Goal: Transaction & Acquisition: Book appointment/travel/reservation

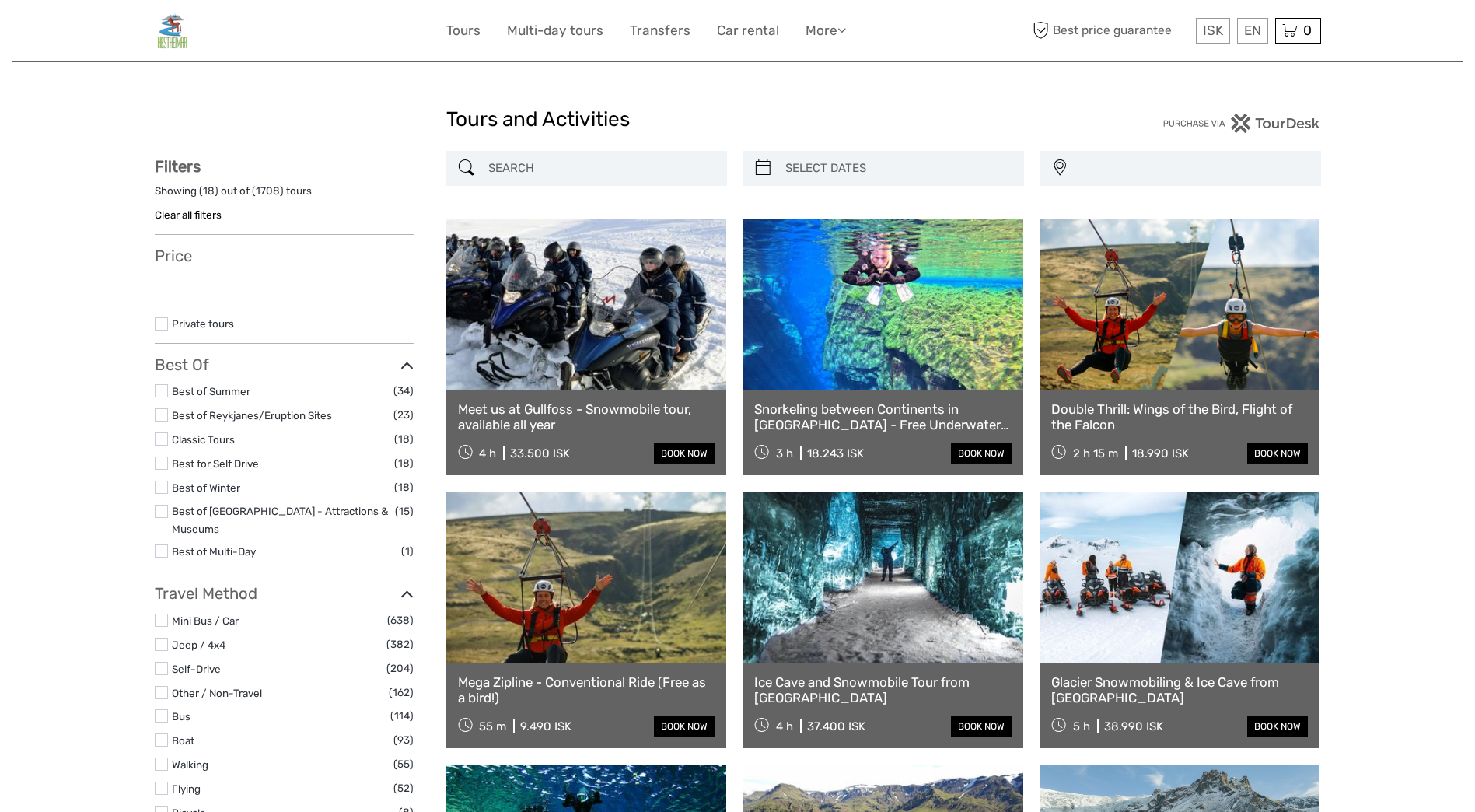
select select
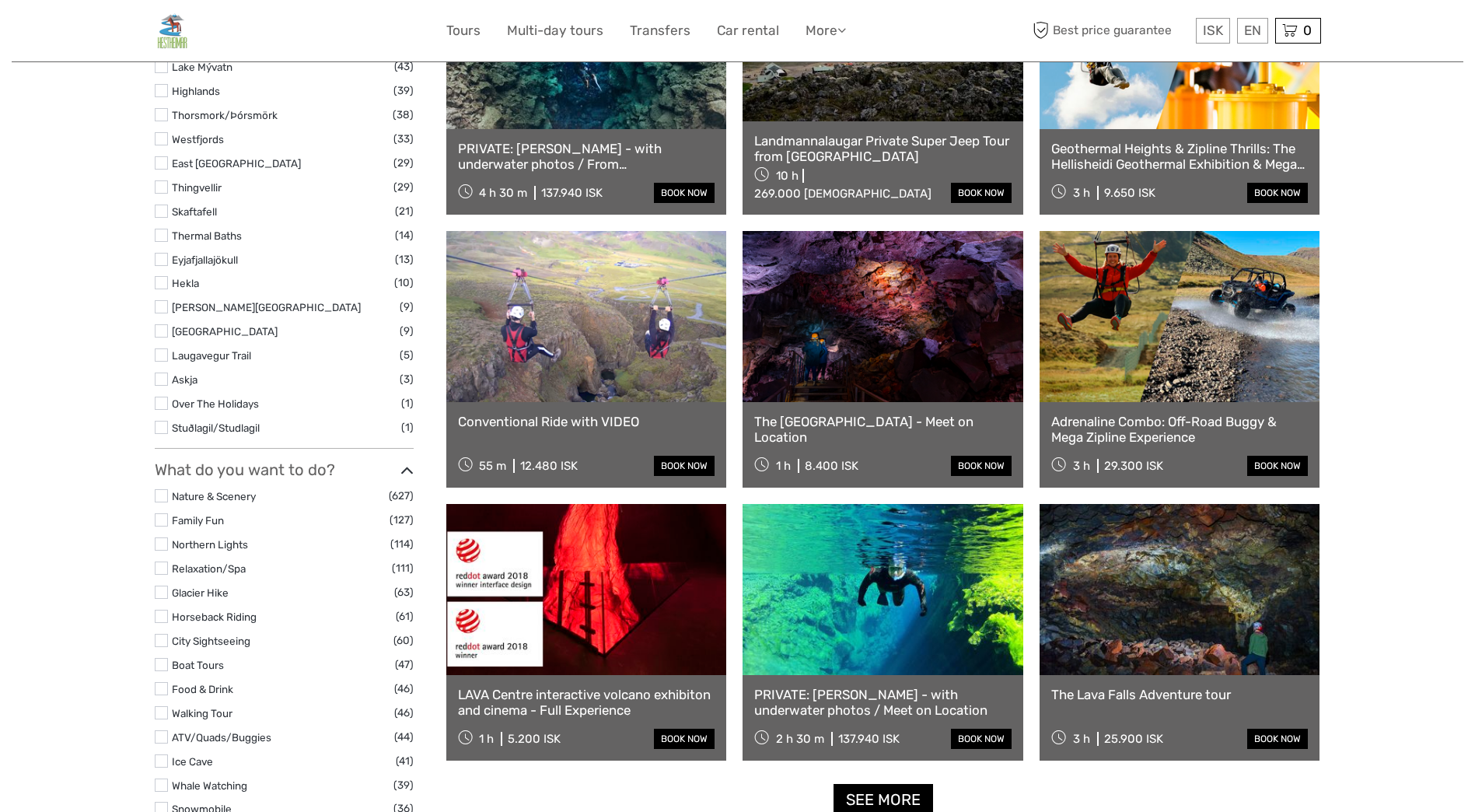
scroll to position [1167, 0]
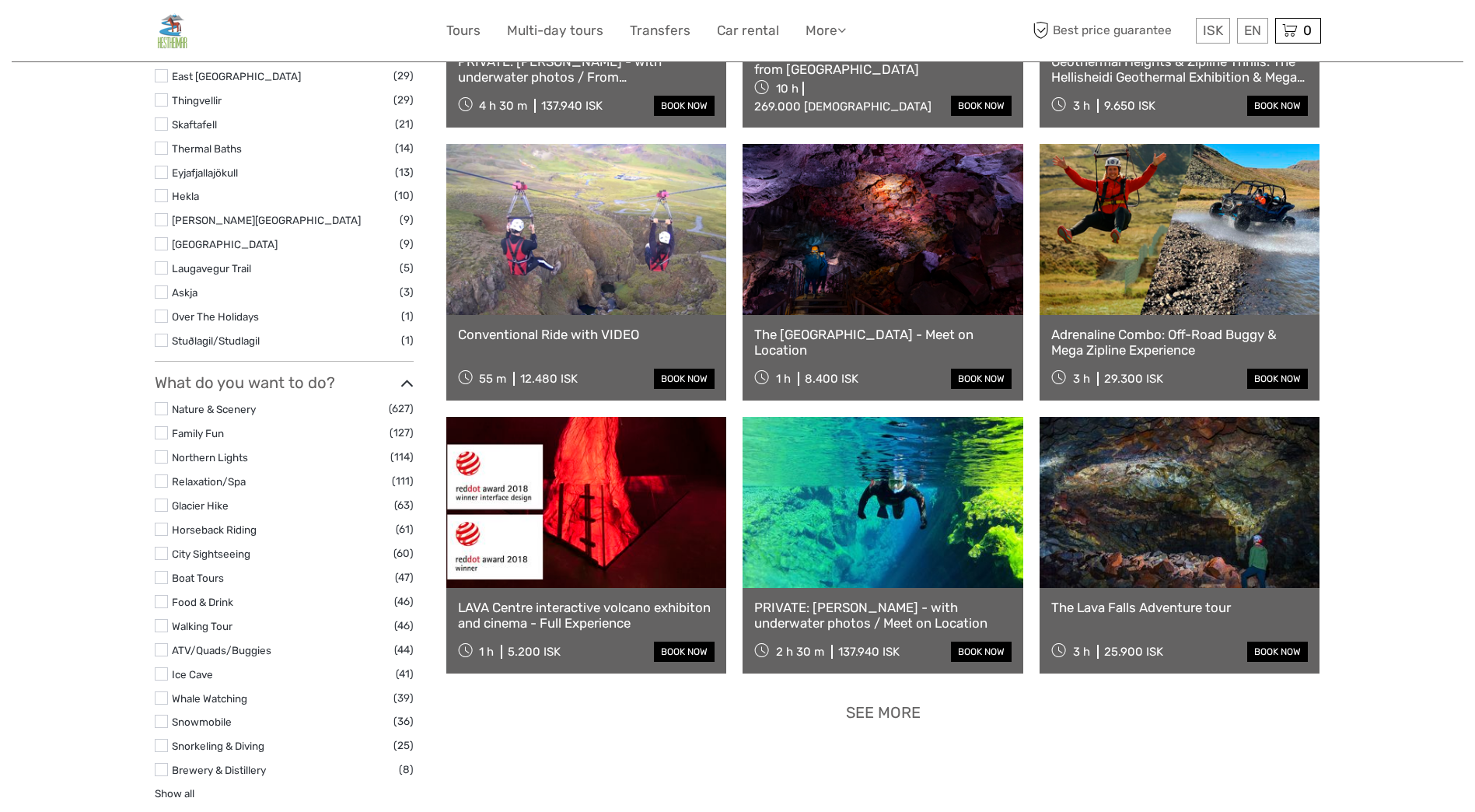
click at [904, 725] on link "See more" at bounding box center [883, 712] width 100 height 32
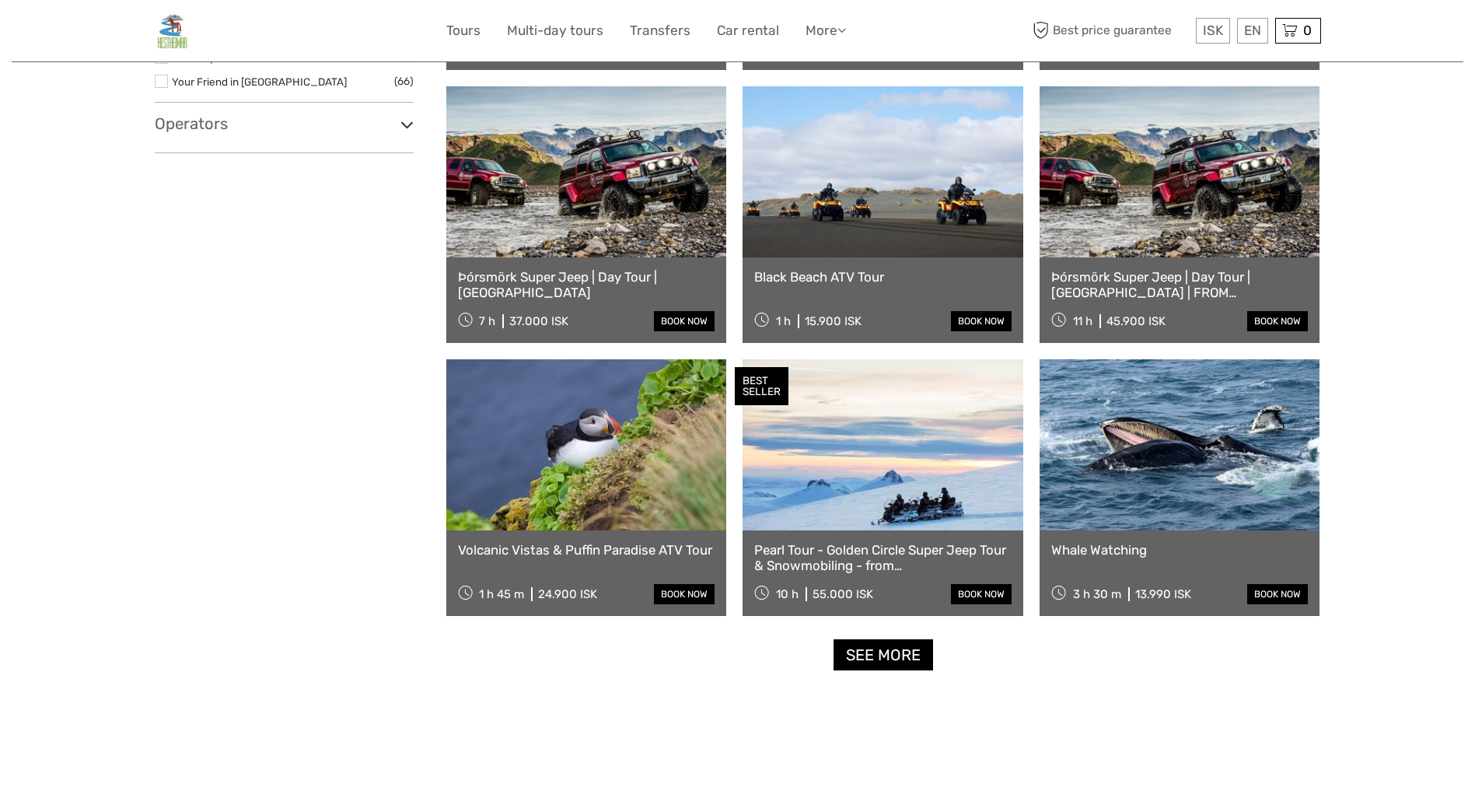
scroll to position [2877, 0]
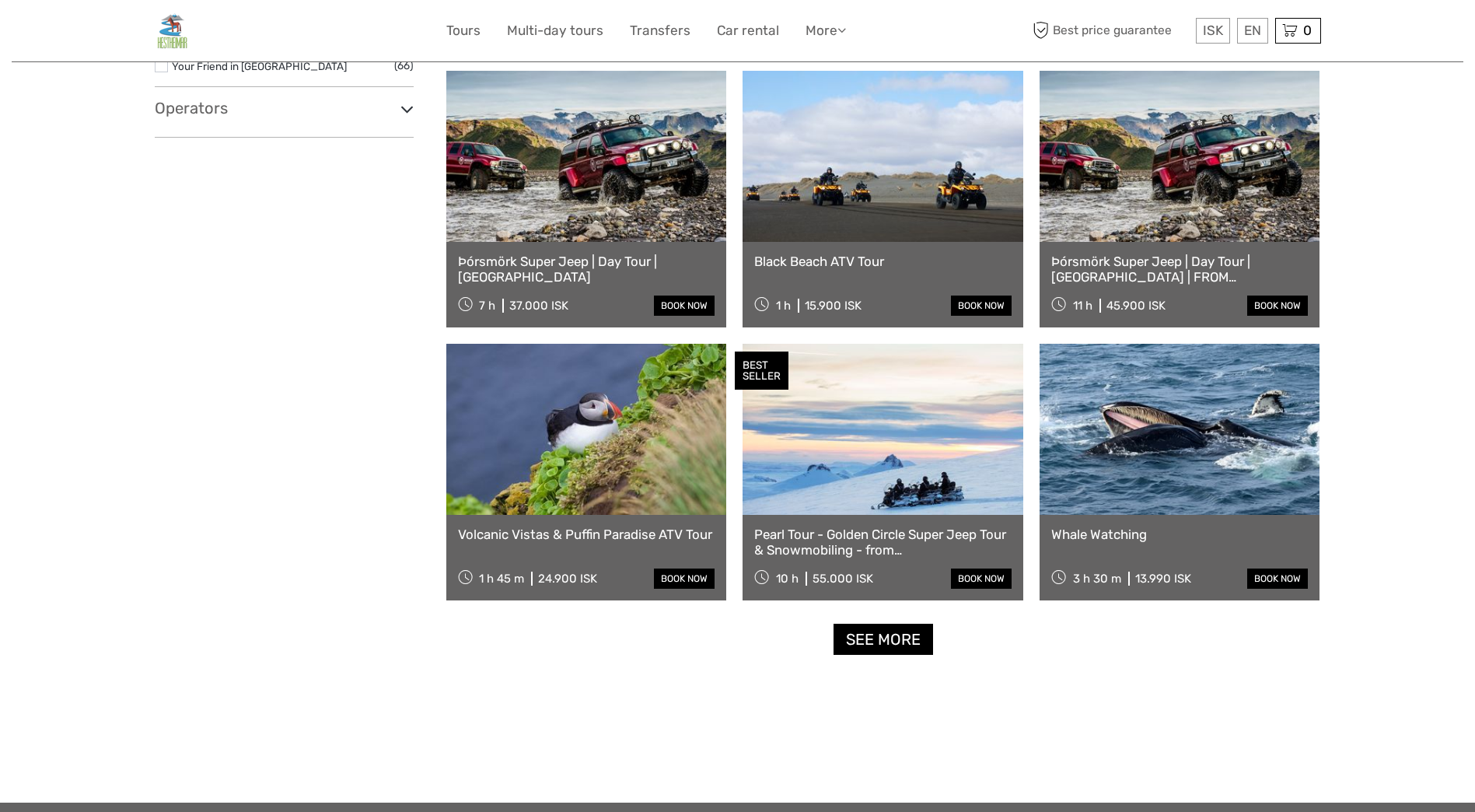
click at [1219, 521] on div "Whale Watching 3 h 30 m 13.990 ISK book now" at bounding box center [1180, 557] width 280 height 85
click at [1295, 581] on link "book now" at bounding box center [1277, 578] width 61 height 20
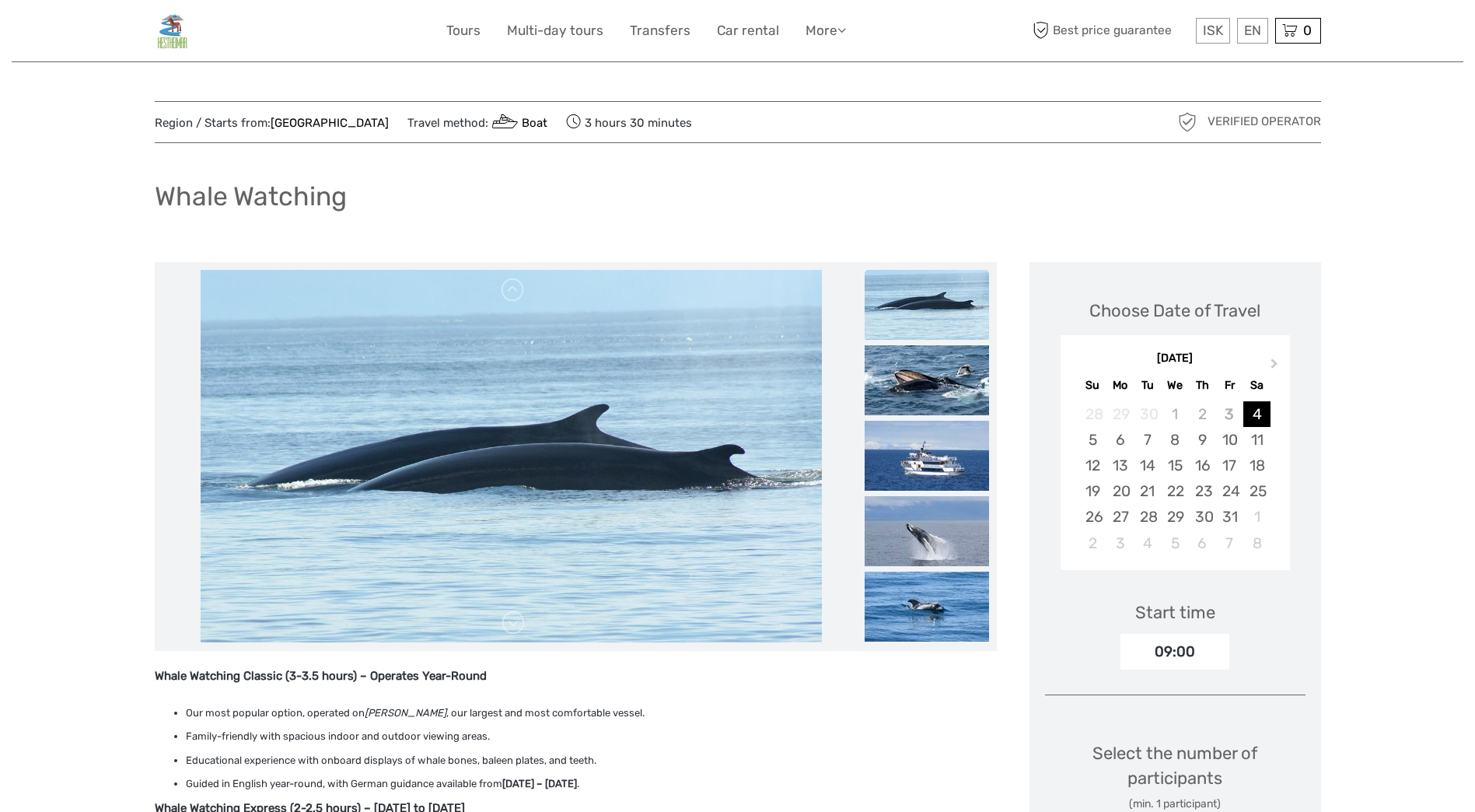
click at [396, 196] on div "Whale Watching" at bounding box center [738, 202] width 1167 height 57
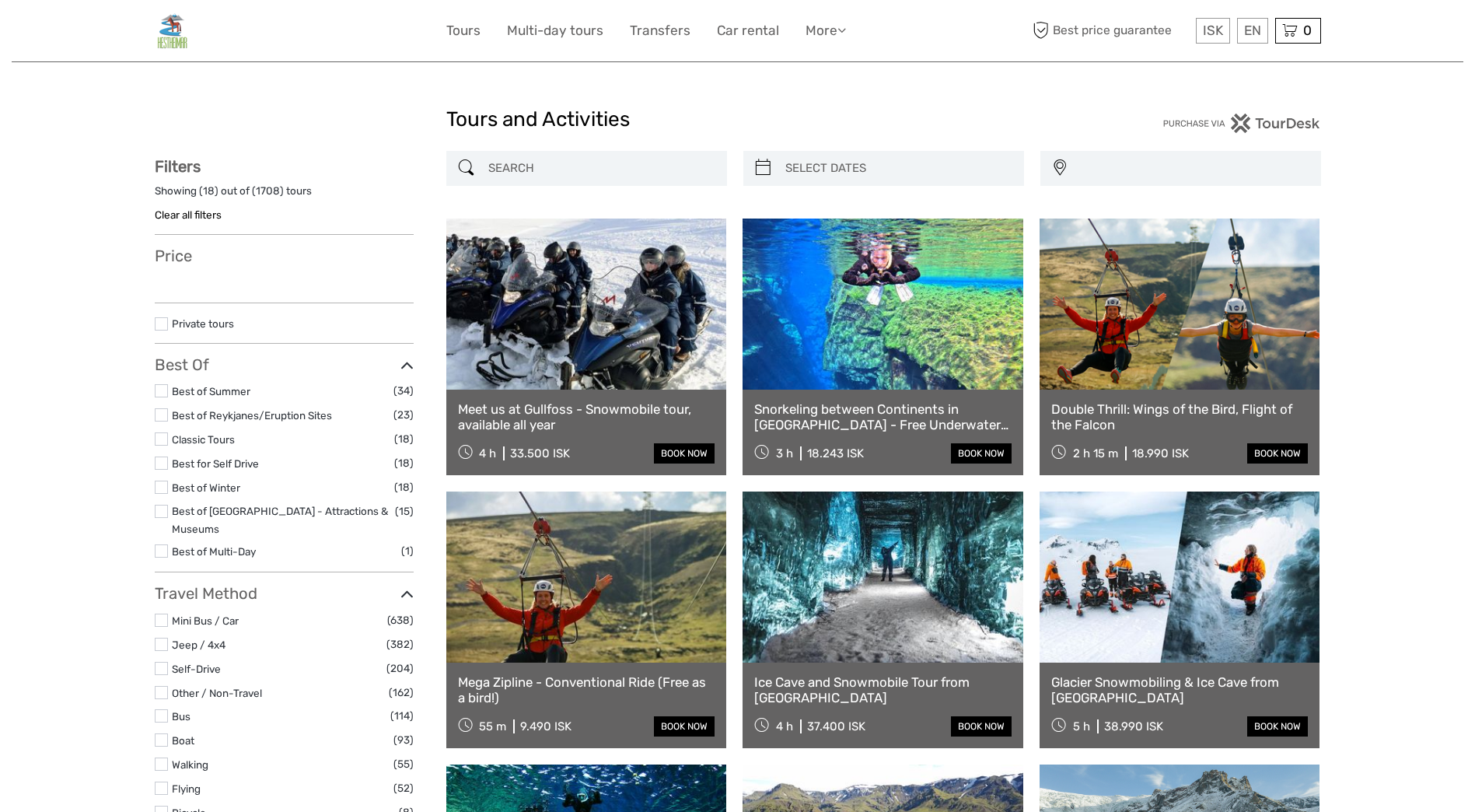
select select
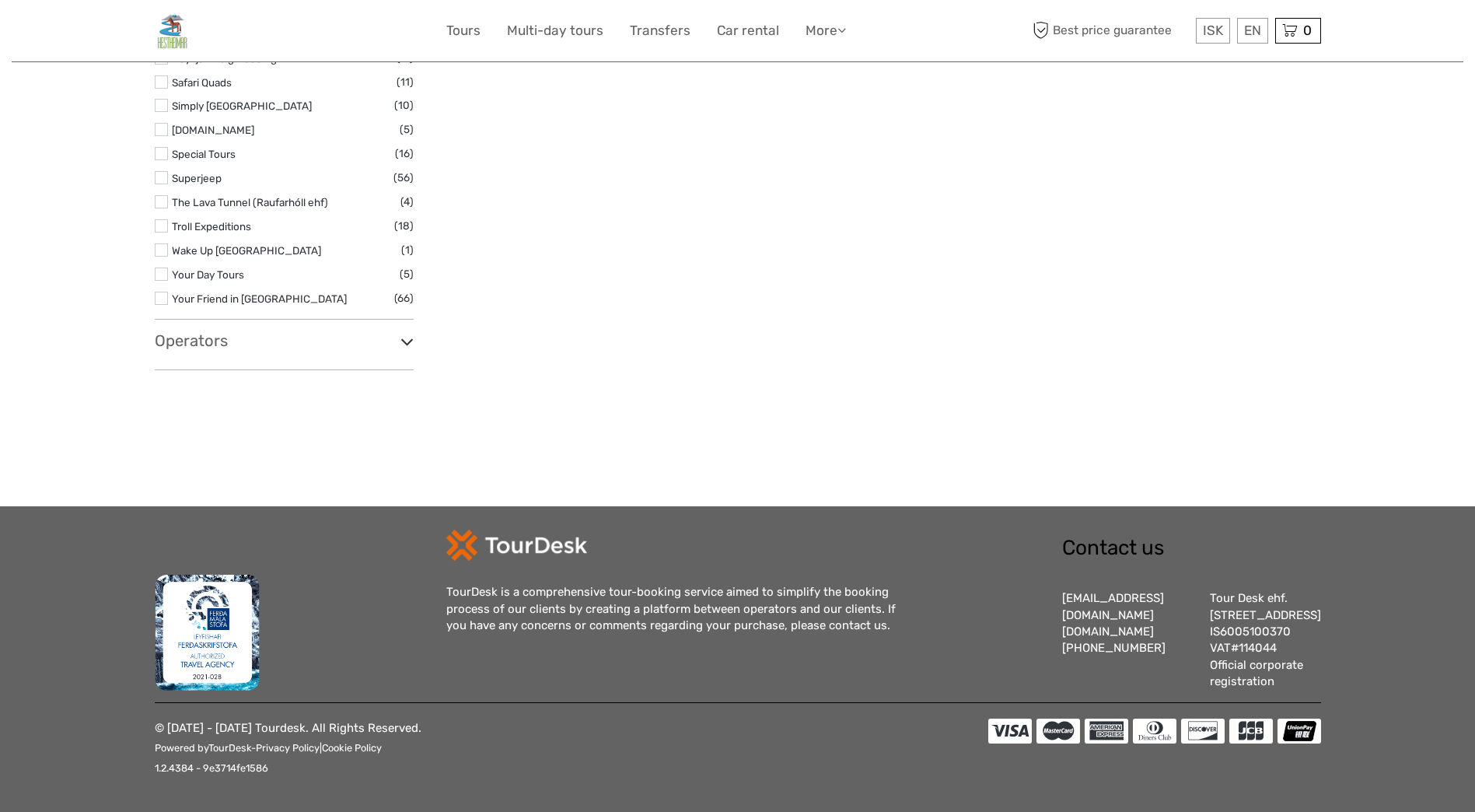
select select
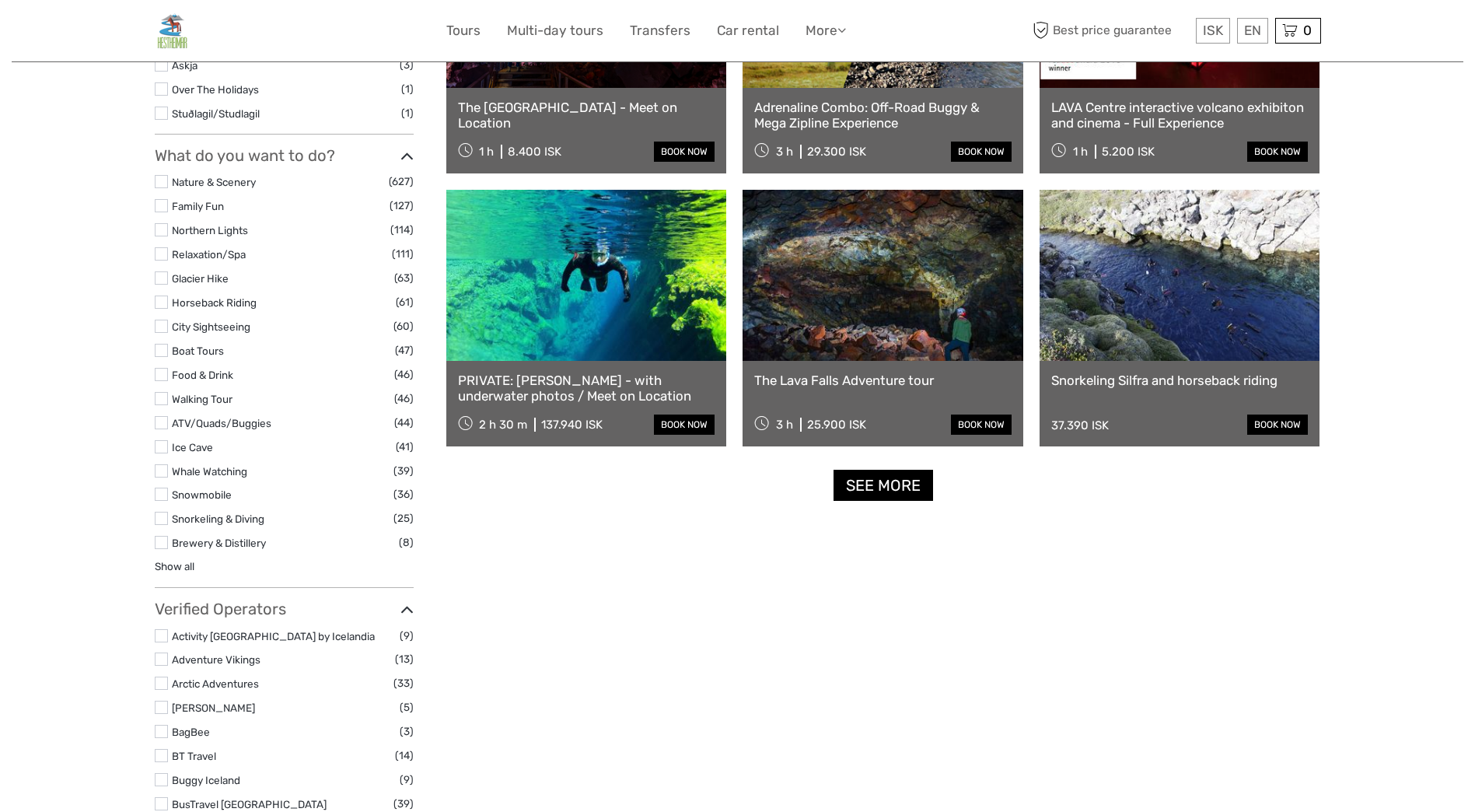
scroll to position [1479, 0]
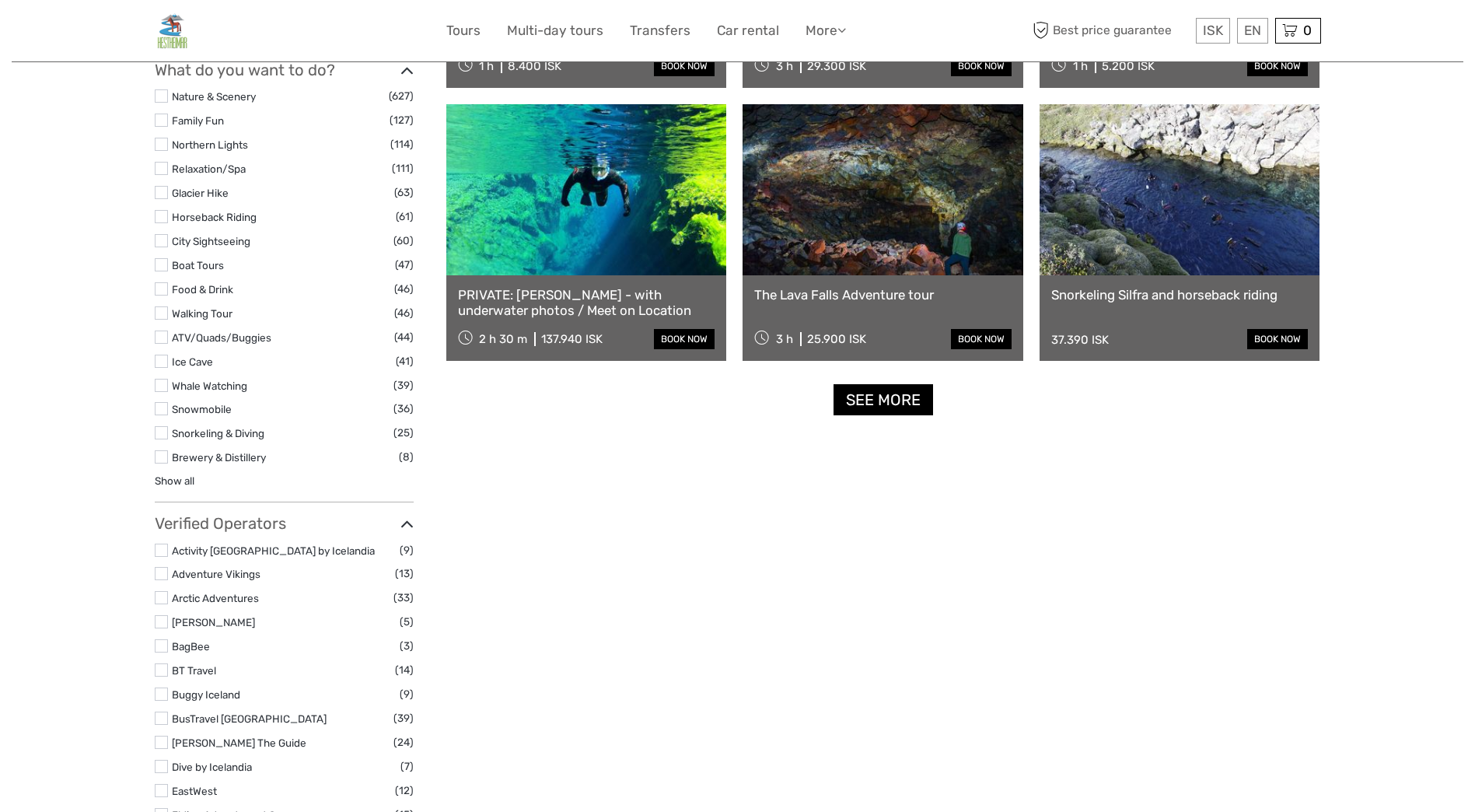
click at [869, 396] on link "See more" at bounding box center [883, 400] width 100 height 32
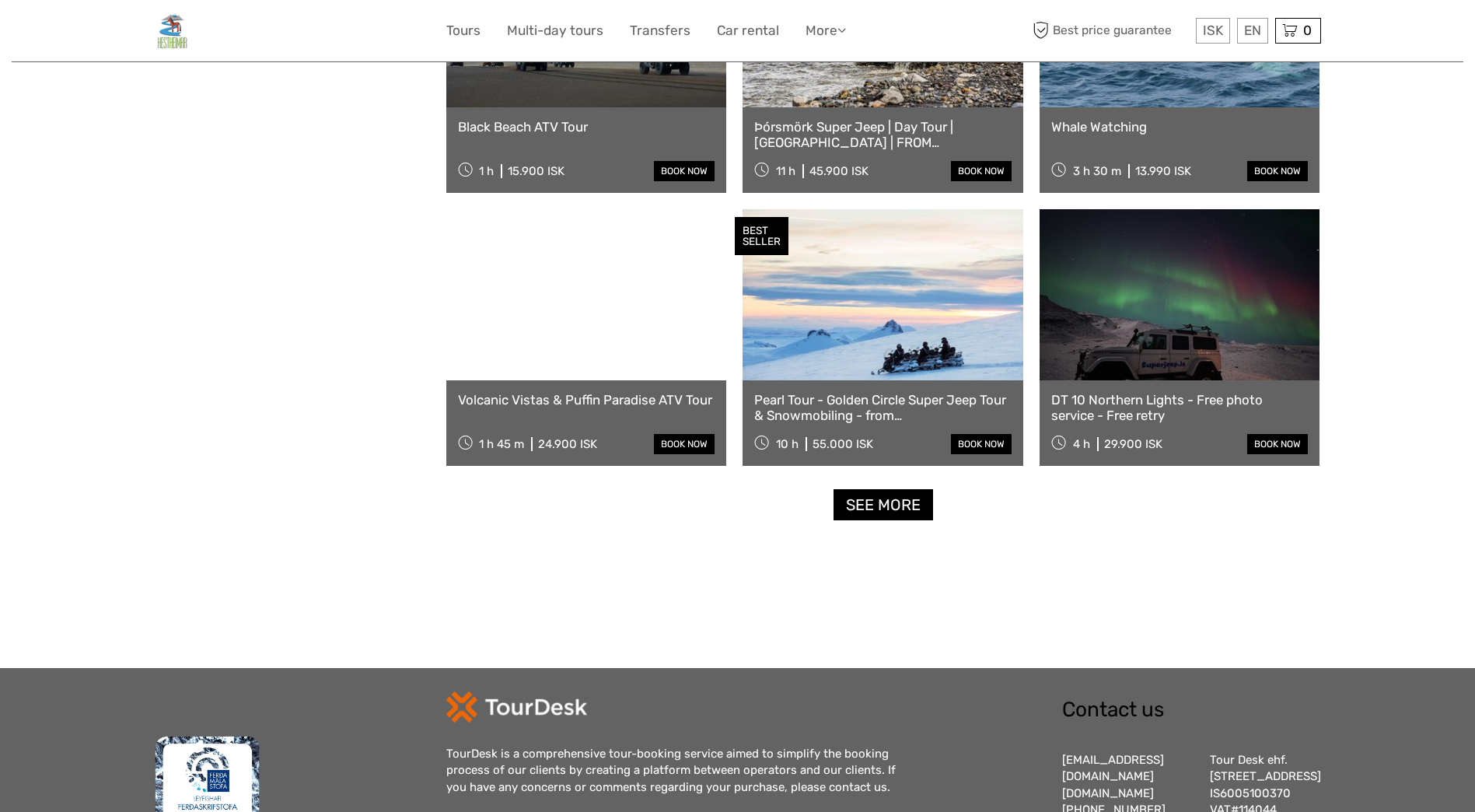
scroll to position [3034, 0]
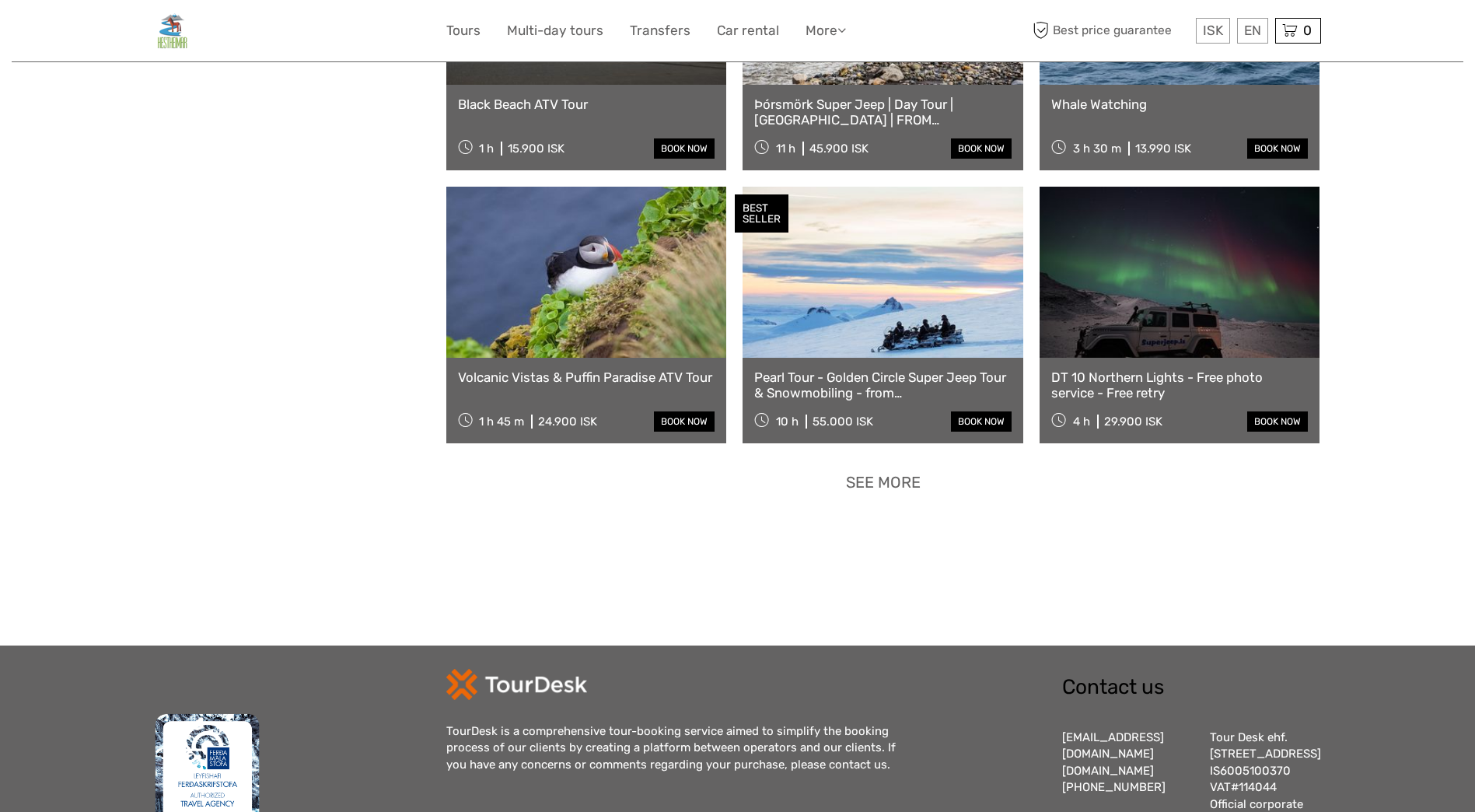
click at [912, 473] on link "See more" at bounding box center [883, 482] width 100 height 32
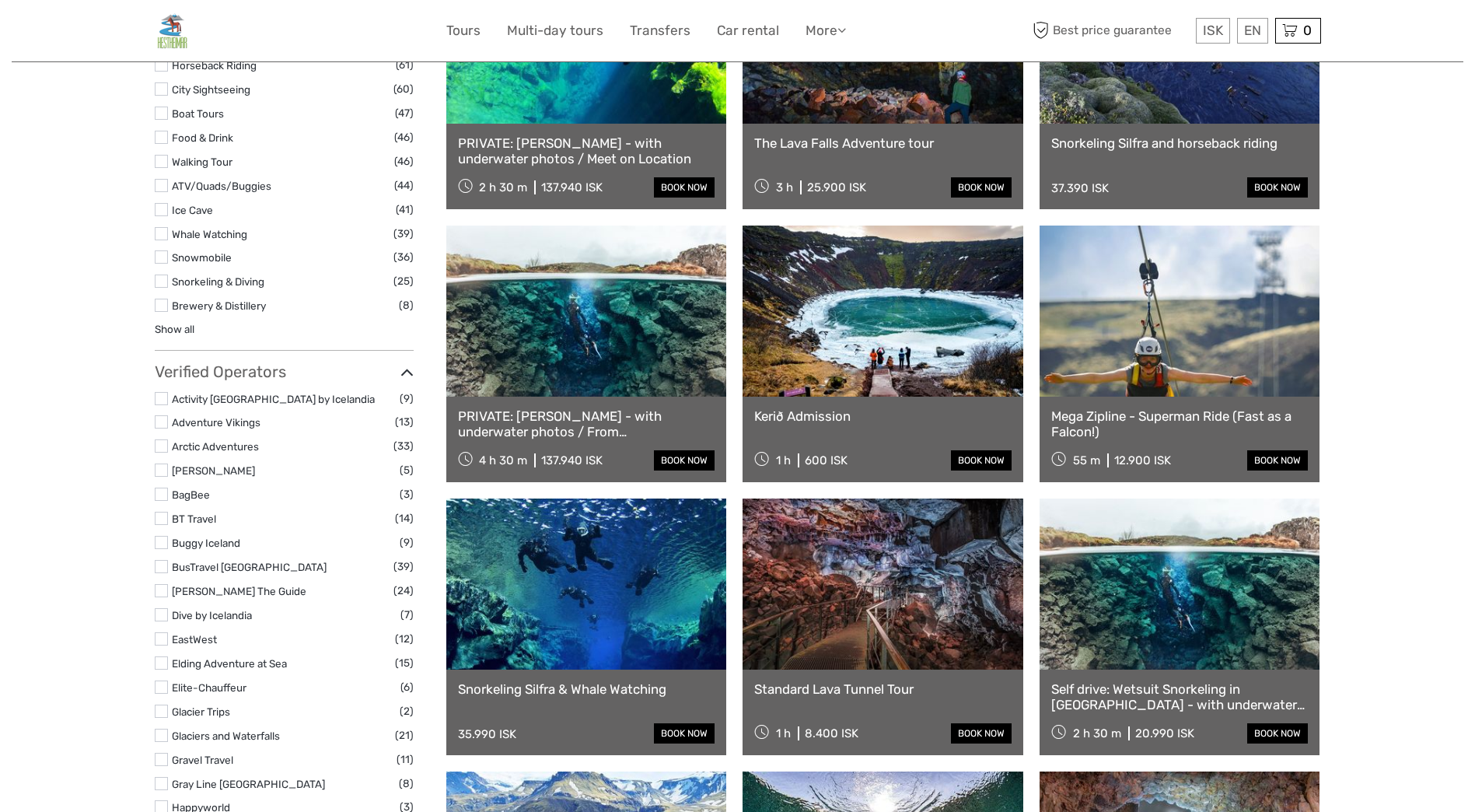
scroll to position [1479, 0]
